Goal: Communication & Community: Answer question/provide support

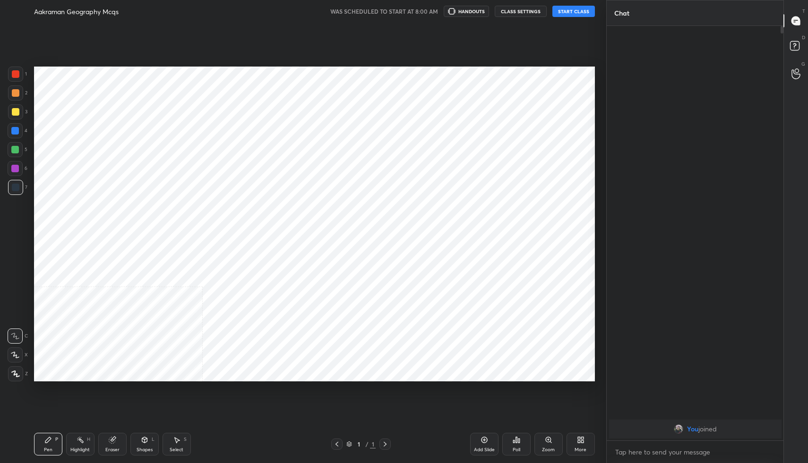
scroll to position [46834, 46668]
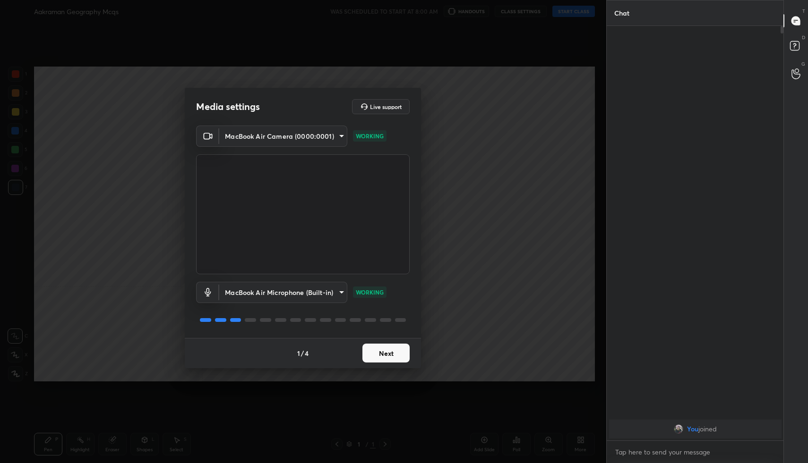
click at [388, 352] on button "Next" at bounding box center [385, 353] width 47 height 19
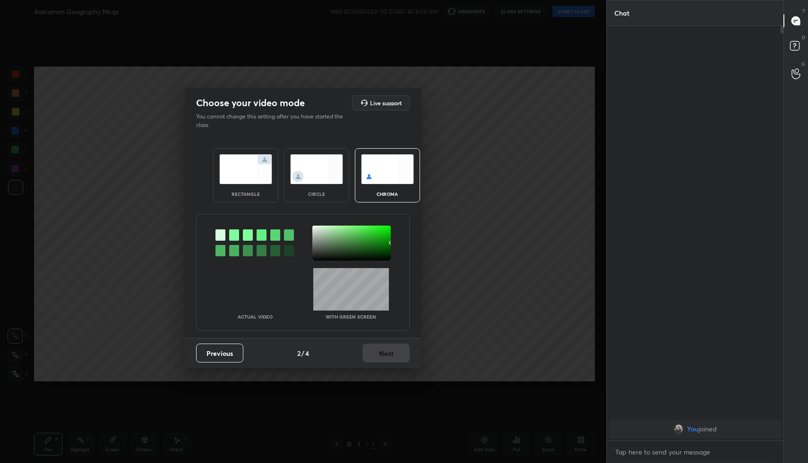
click at [230, 160] on img at bounding box center [245, 169] width 53 height 30
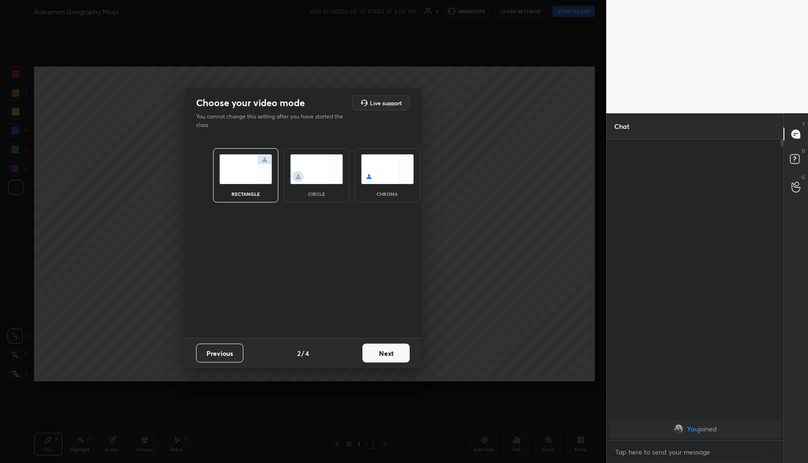
click at [407, 360] on button "Next" at bounding box center [385, 353] width 47 height 19
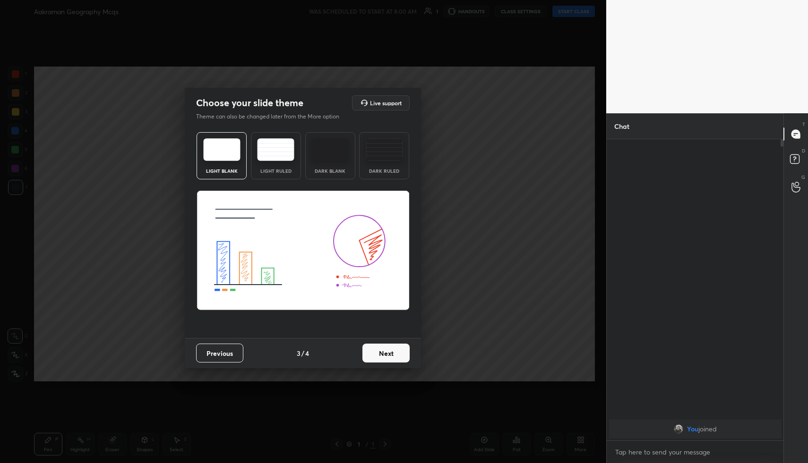
click at [395, 352] on button "Next" at bounding box center [385, 353] width 47 height 19
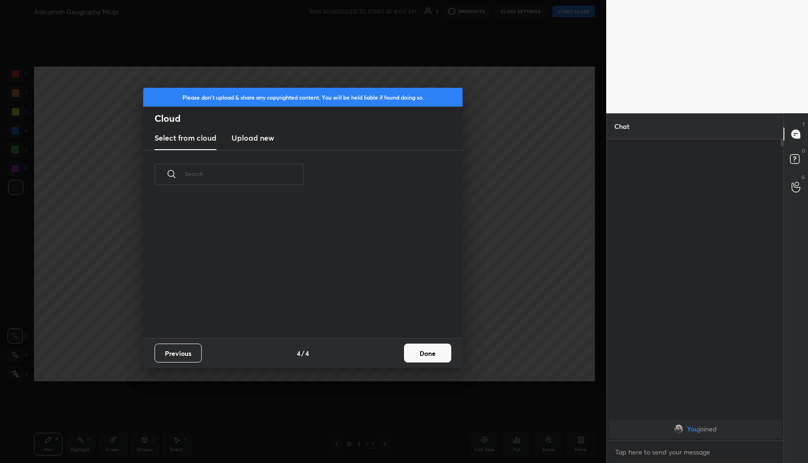
click at [418, 356] on button "Done" at bounding box center [427, 353] width 47 height 19
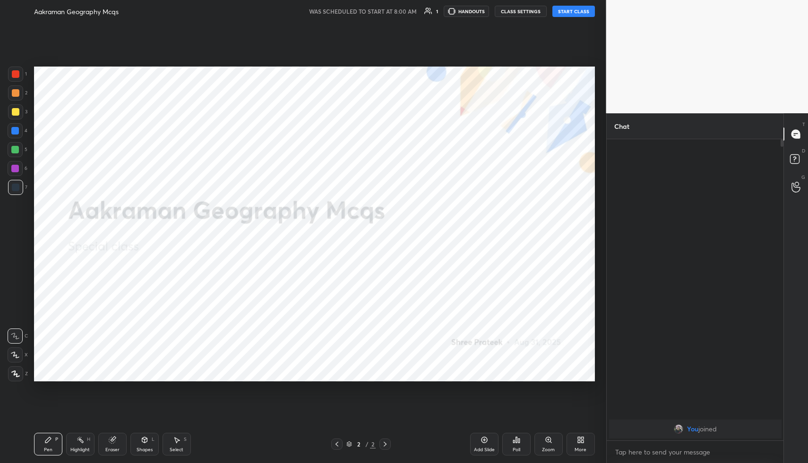
click at [571, 17] on div "Aakraman Geography Mcqs WAS SCHEDULED TO START AT 8:00 AM 1 HANDOUTS CLASS SETT…" at bounding box center [314, 11] width 561 height 23
click at [575, 9] on button "START CLASS" at bounding box center [573, 11] width 43 height 11
click at [470, 11] on icon "button" at bounding box center [468, 12] width 4 height 6
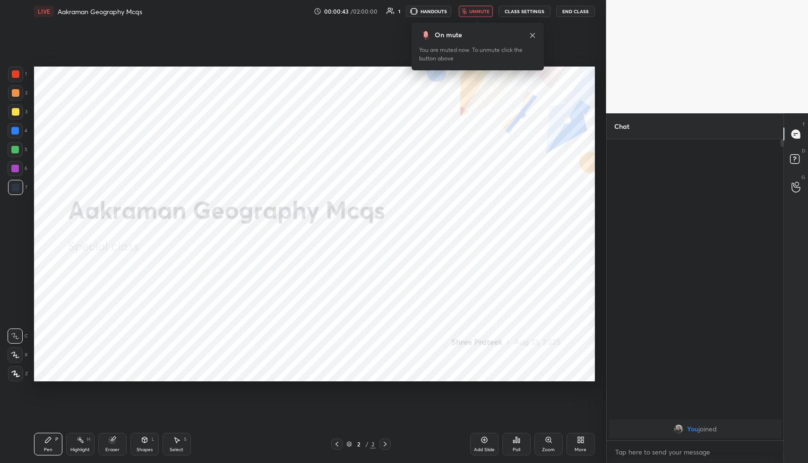
click at [582, 445] on div "More" at bounding box center [580, 444] width 28 height 23
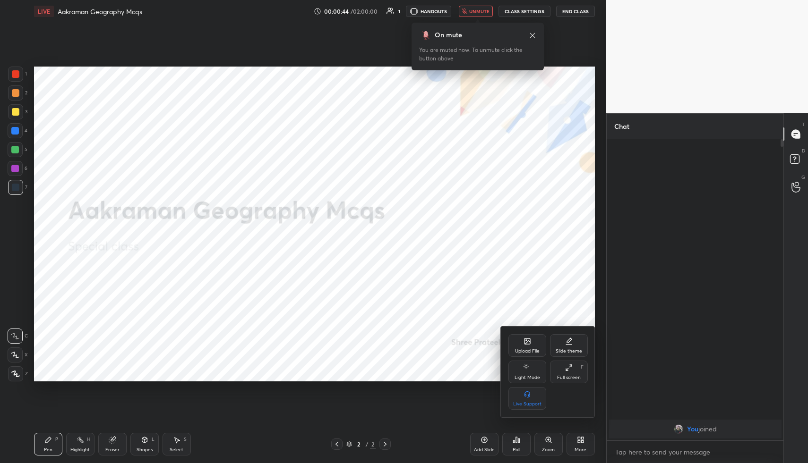
click at [535, 346] on div "Upload File" at bounding box center [527, 345] width 38 height 23
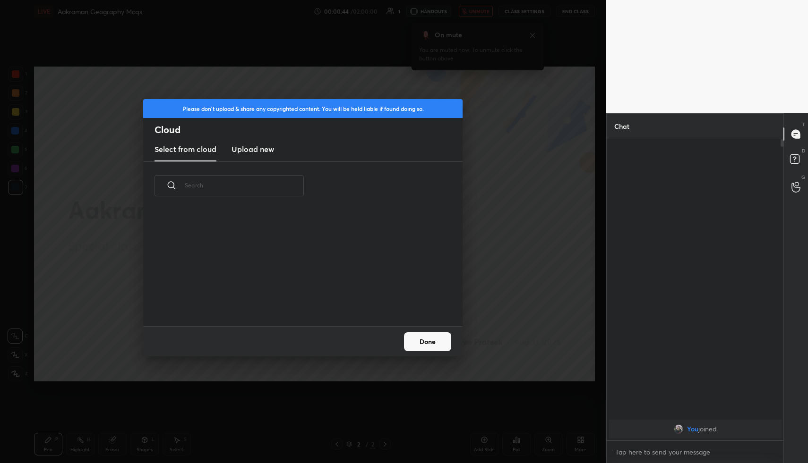
scroll to position [116, 303]
click at [262, 153] on h3 "Upload new" at bounding box center [252, 149] width 43 height 11
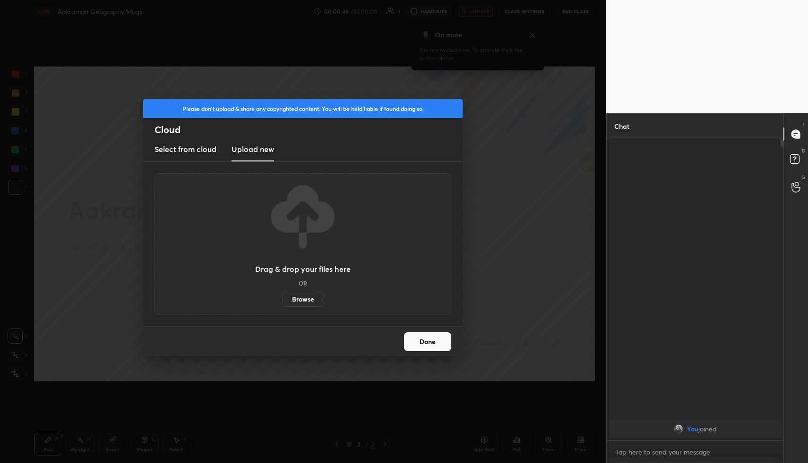
click at [299, 299] on label "Browse" at bounding box center [303, 299] width 42 height 15
click at [282, 299] on input "Browse" at bounding box center [282, 299] width 0 height 15
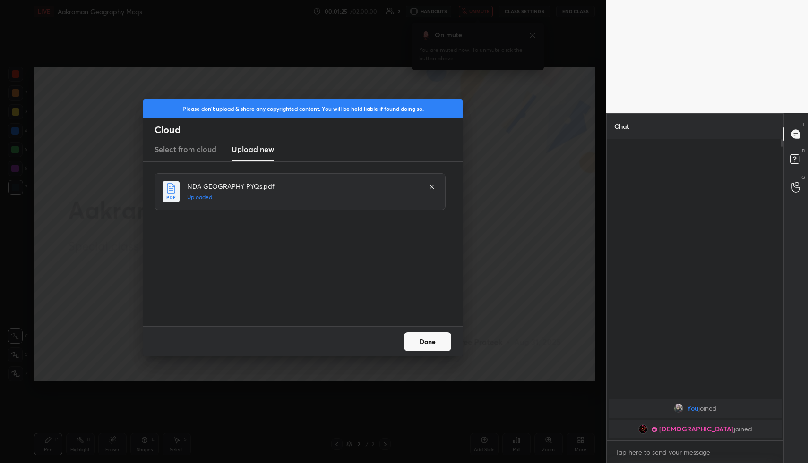
click at [426, 343] on button "Done" at bounding box center [427, 342] width 47 height 19
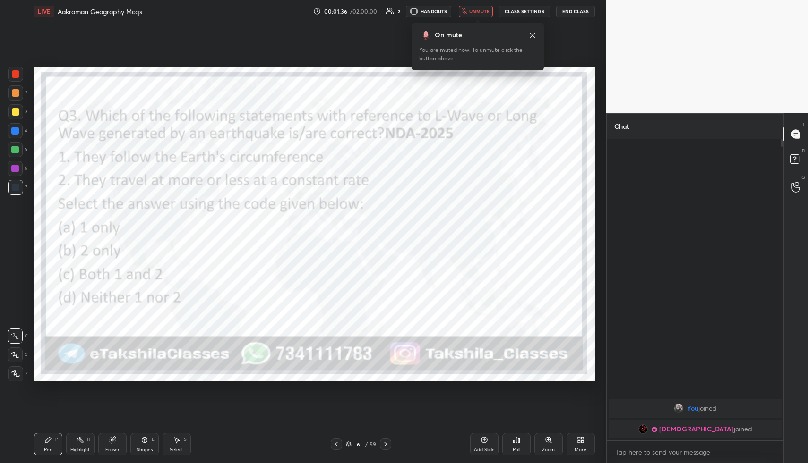
click at [518, 437] on icon at bounding box center [517, 440] width 8 height 8
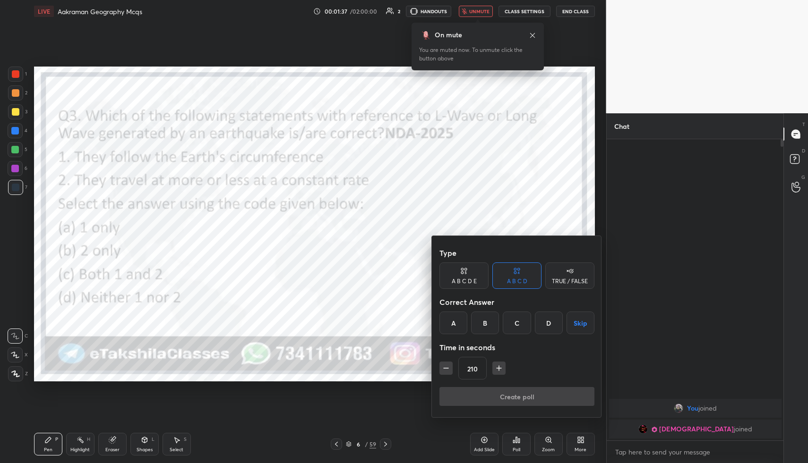
click at [575, 320] on button "Skip" at bounding box center [580, 323] width 28 height 23
click at [530, 395] on button "Create poll" at bounding box center [516, 396] width 155 height 19
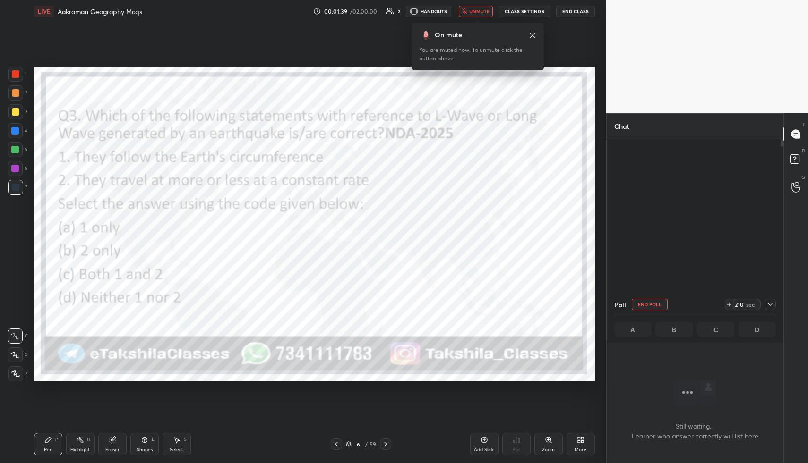
scroll to position [0, 0]
click at [769, 306] on icon at bounding box center [770, 305] width 8 height 8
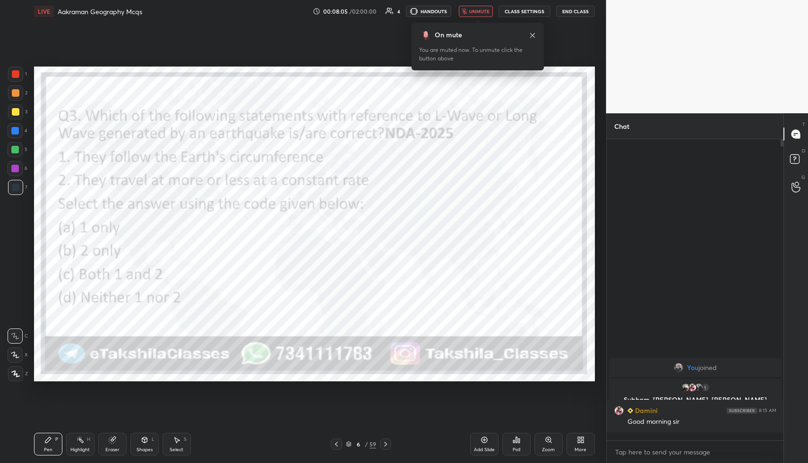
scroll to position [321, 174]
click at [489, 11] on span "unmute" at bounding box center [479, 11] width 20 height 7
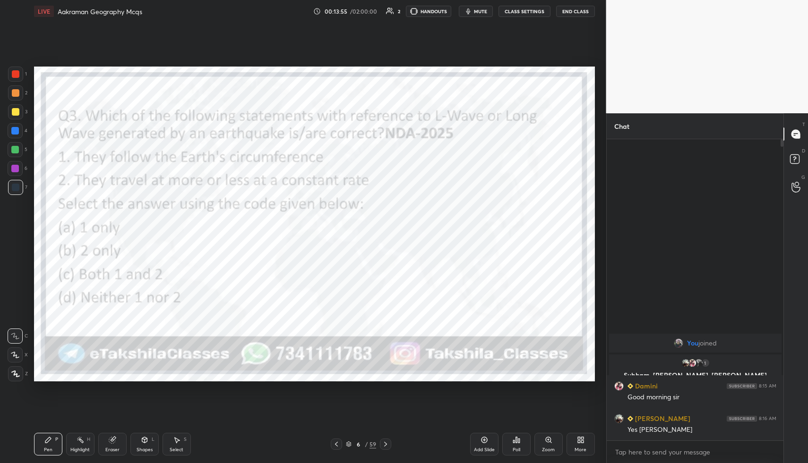
click at [477, 11] on span "mute" at bounding box center [480, 11] width 13 height 7
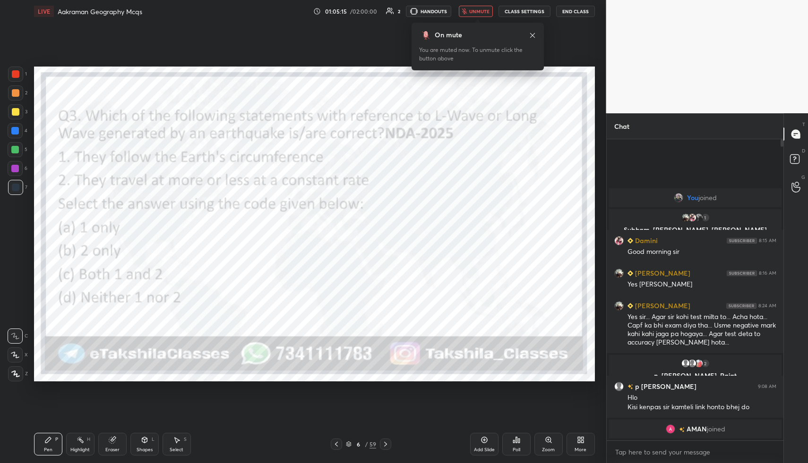
click at [486, 12] on span "unmute" at bounding box center [479, 11] width 20 height 7
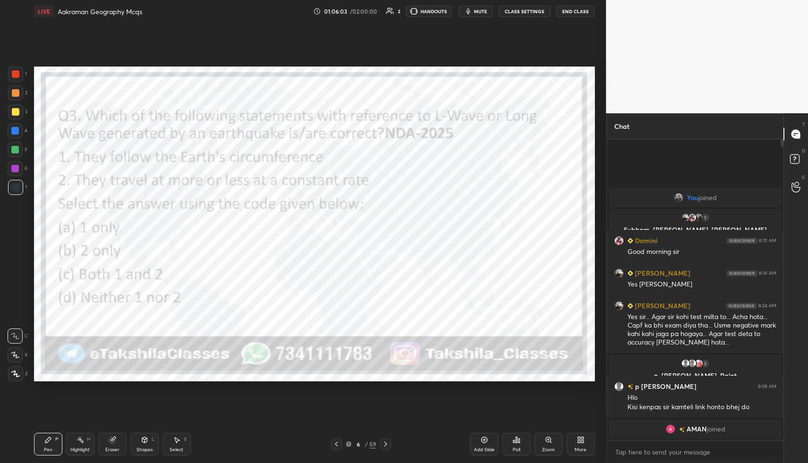
click at [486, 12] on span "mute" at bounding box center [480, 11] width 13 height 7
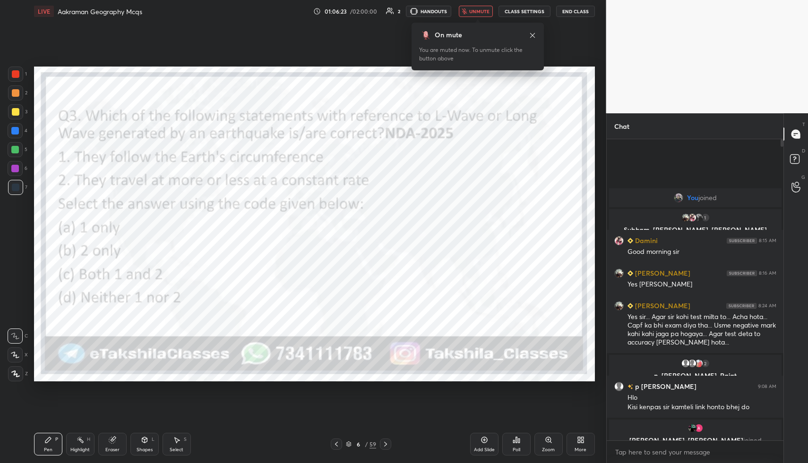
click at [513, 445] on div "Poll" at bounding box center [516, 444] width 28 height 23
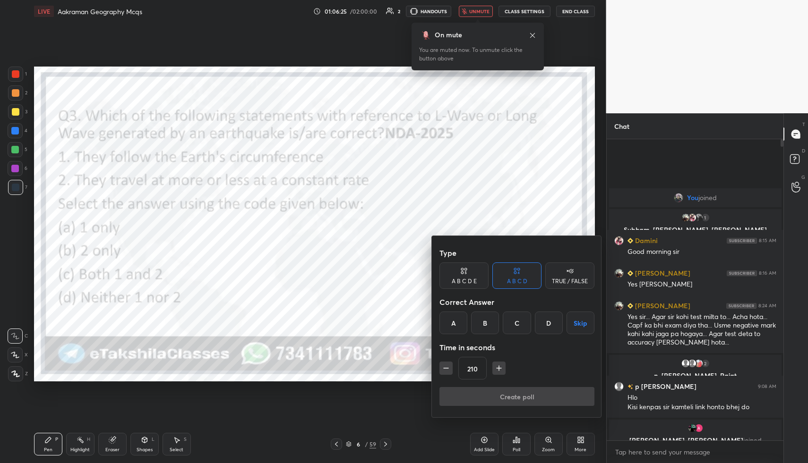
click at [328, 326] on div at bounding box center [404, 231] width 808 height 463
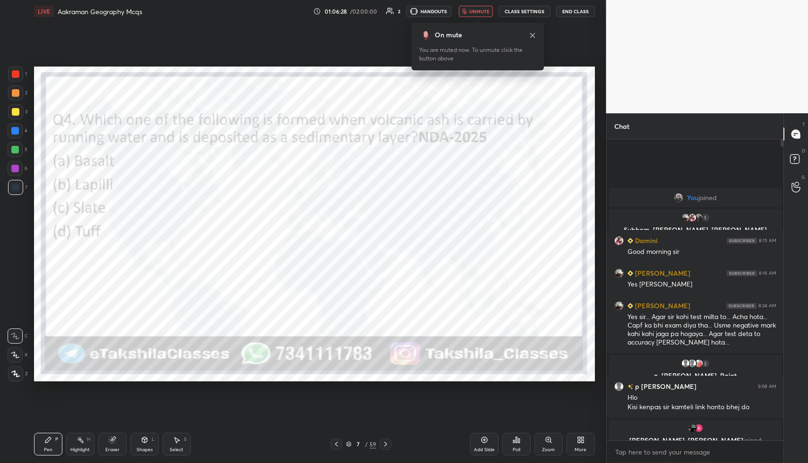
click at [512, 441] on div "Poll" at bounding box center [516, 444] width 28 height 23
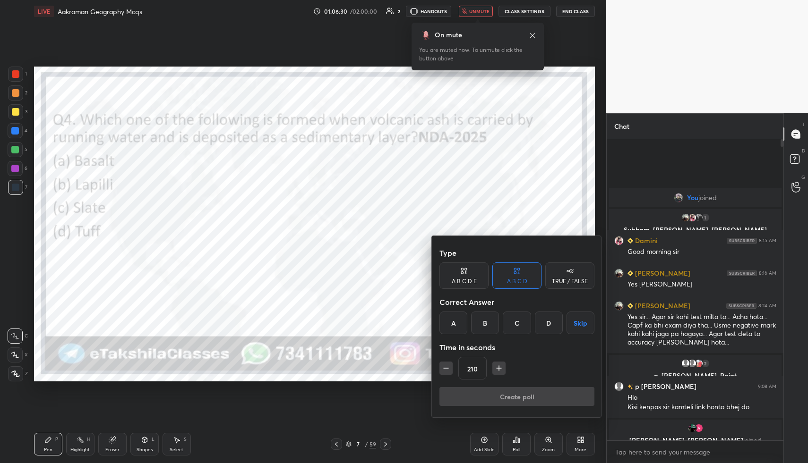
click at [548, 320] on div "D" at bounding box center [549, 323] width 28 height 23
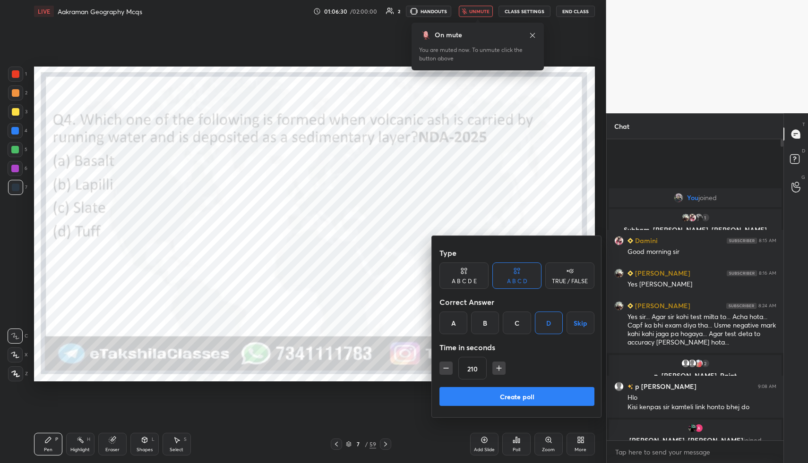
click at [493, 402] on button "Create poll" at bounding box center [516, 396] width 155 height 19
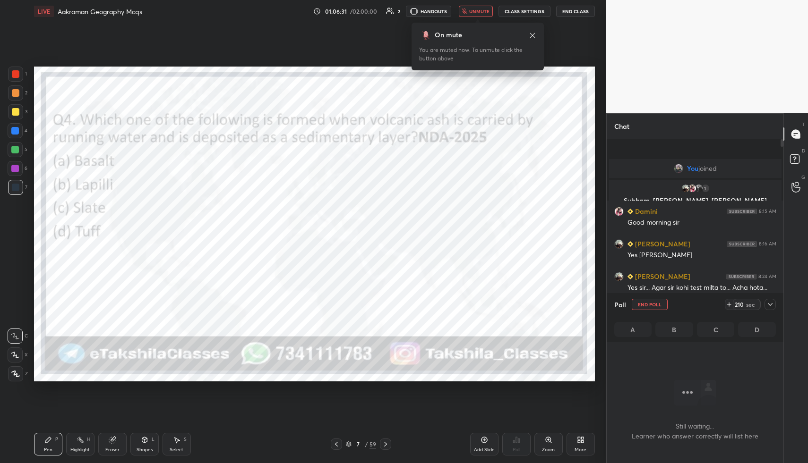
scroll to position [3, 3]
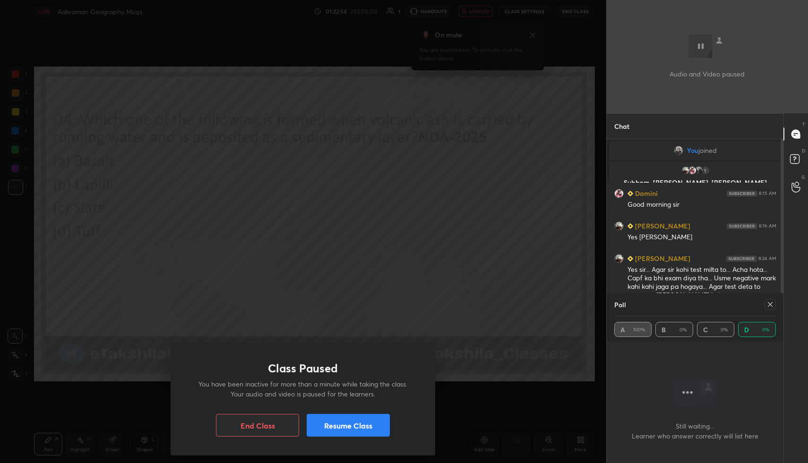
click at [350, 424] on button "Resume Class" at bounding box center [348, 425] width 83 height 23
click at [359, 433] on button "Resume Class" at bounding box center [348, 425] width 83 height 23
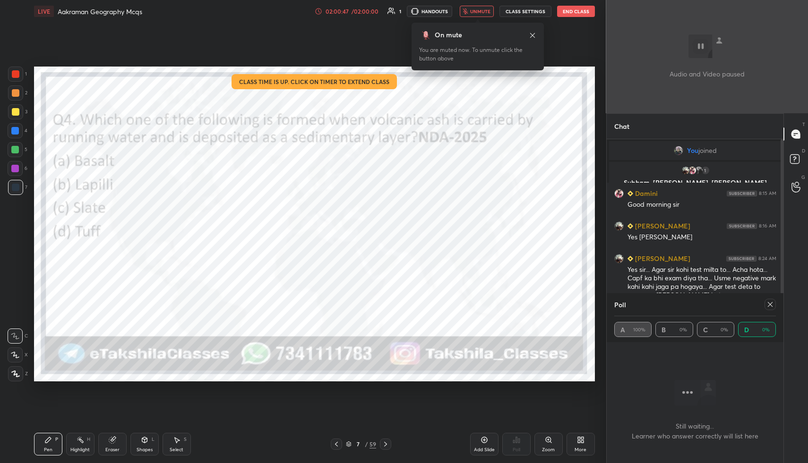
click at [567, 12] on button "End Class" at bounding box center [576, 11] width 38 height 11
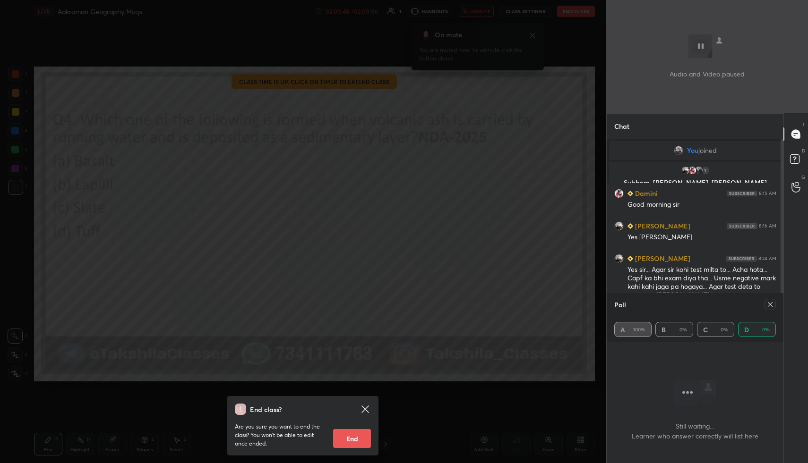
click at [361, 433] on button "End" at bounding box center [352, 438] width 38 height 19
type textarea "x"
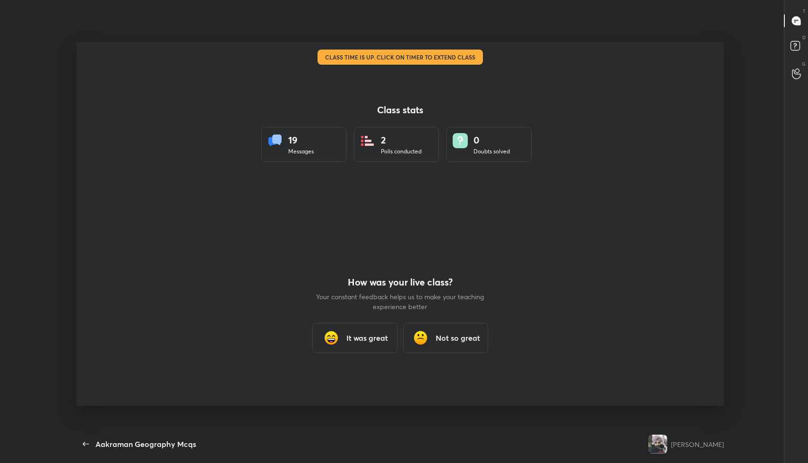
scroll to position [403, 778]
